Goal: Transaction & Acquisition: Purchase product/service

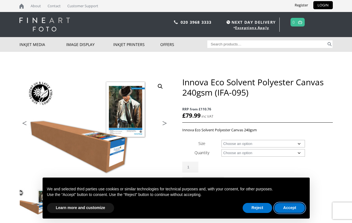
click at [290, 208] on button "Accept" at bounding box center [289, 208] width 31 height 10
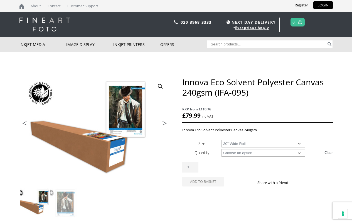
select select "30-wide-roll"
click at [190, 167] on input "1" at bounding box center [190, 166] width 16 height 11
type input "1"
click at [257, 164] on div "Innova Eco Solvent Polyester Canvas 240gsm (IFA-095) quantity 1" at bounding box center [257, 166] width 150 height 11
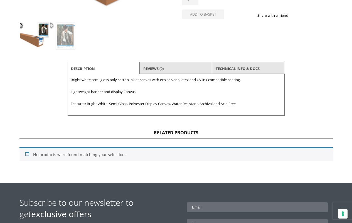
scroll to position [193, 0]
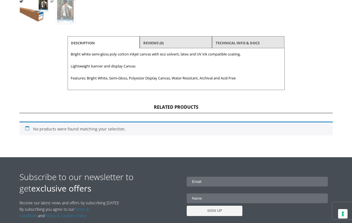
click at [270, 197] on input "text" at bounding box center [257, 198] width 141 height 10
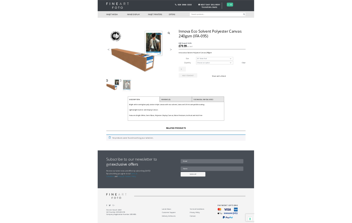
scroll to position [109, 0]
